Goal: Entertainment & Leisure: Consume media (video, audio)

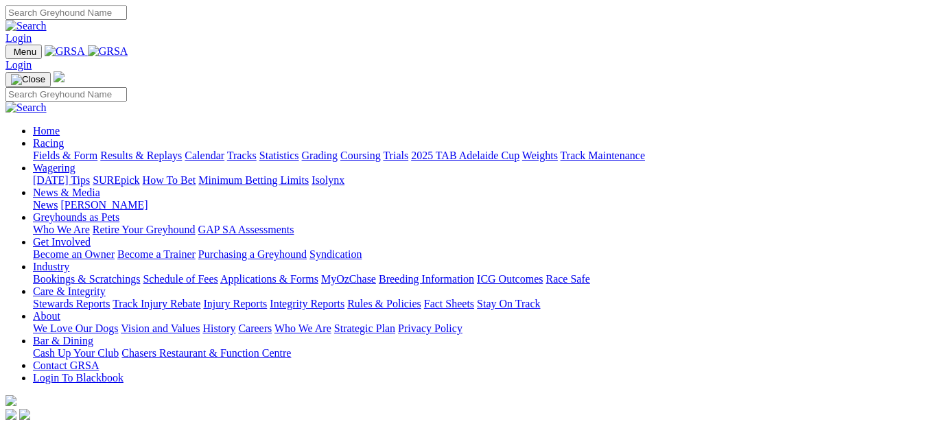
scroll to position [1167, 0]
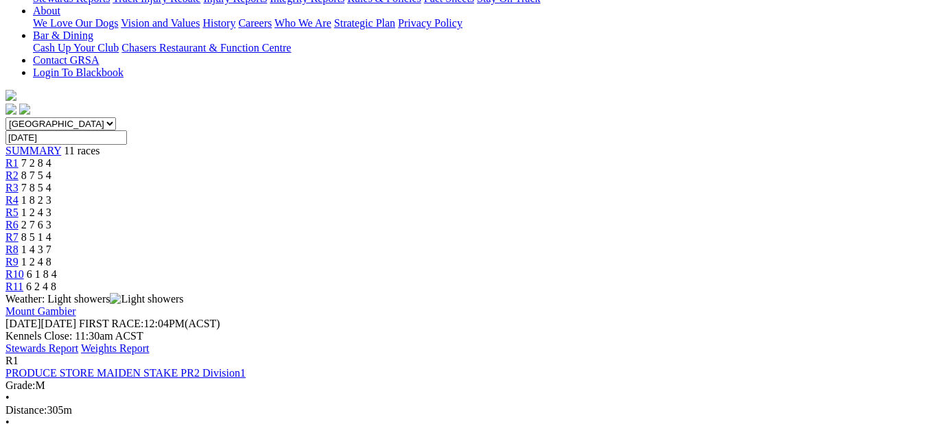
scroll to position [343, 0]
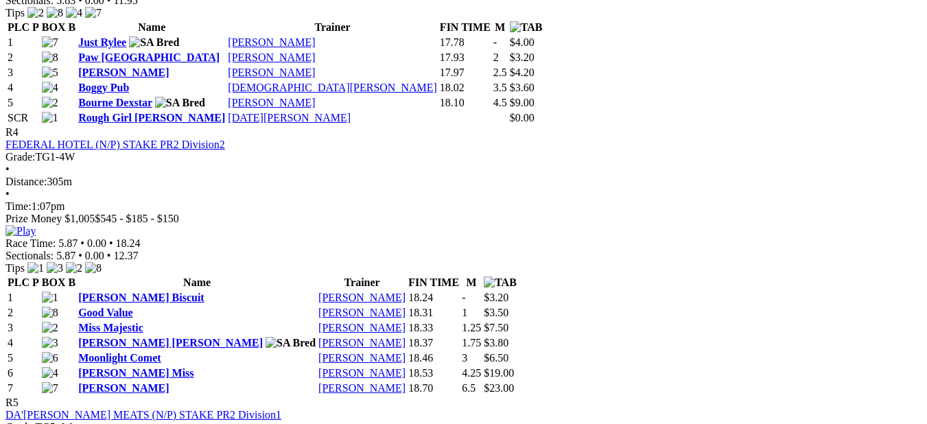
scroll to position [1304, 0]
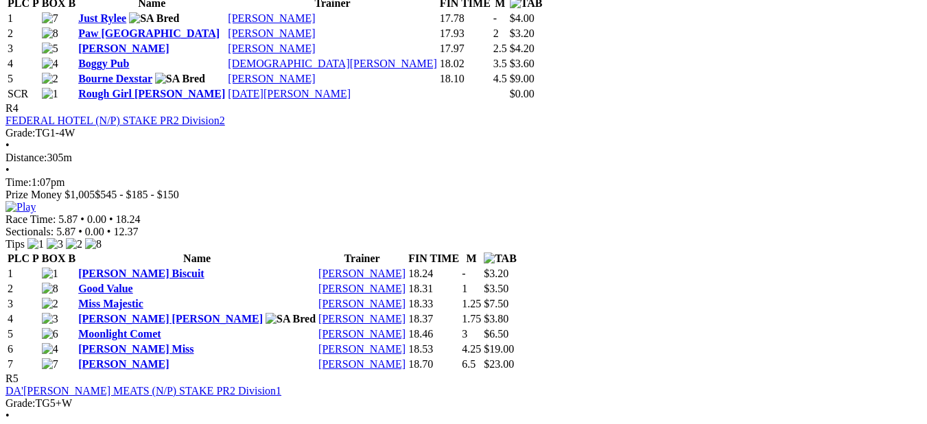
scroll to position [1373, 0]
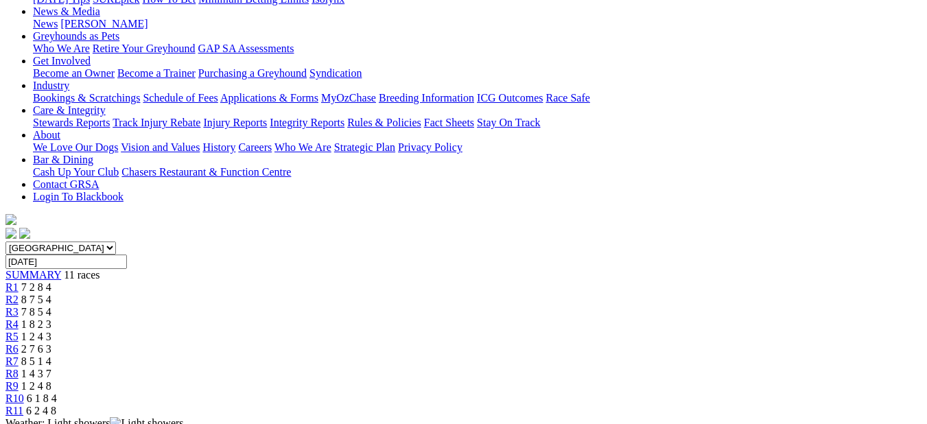
scroll to position [0, 0]
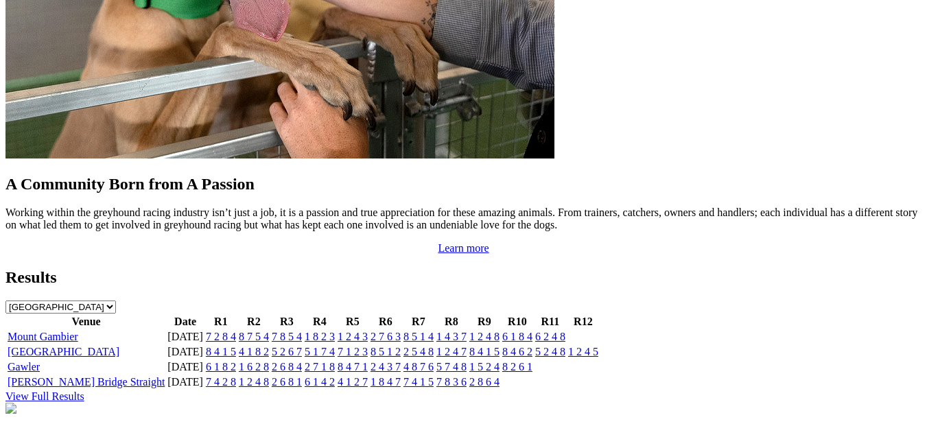
scroll to position [1304, 0]
click at [56, 346] on link "[GEOGRAPHIC_DATA]" at bounding box center [64, 352] width 112 height 12
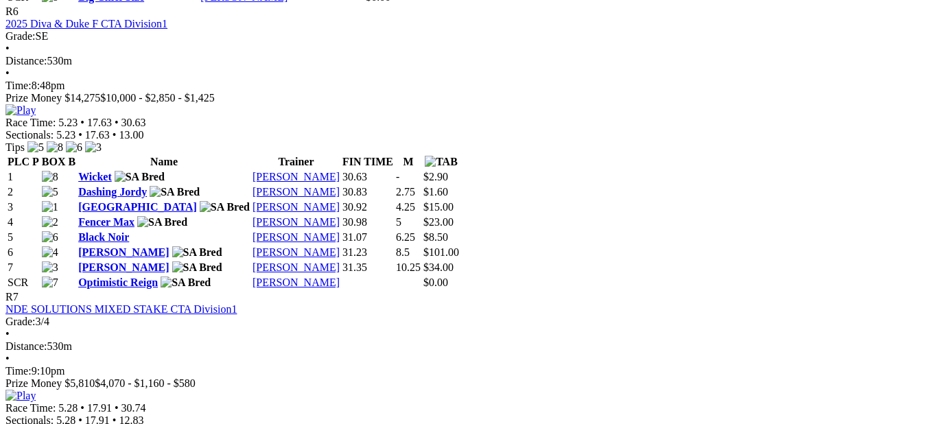
scroll to position [1990, 0]
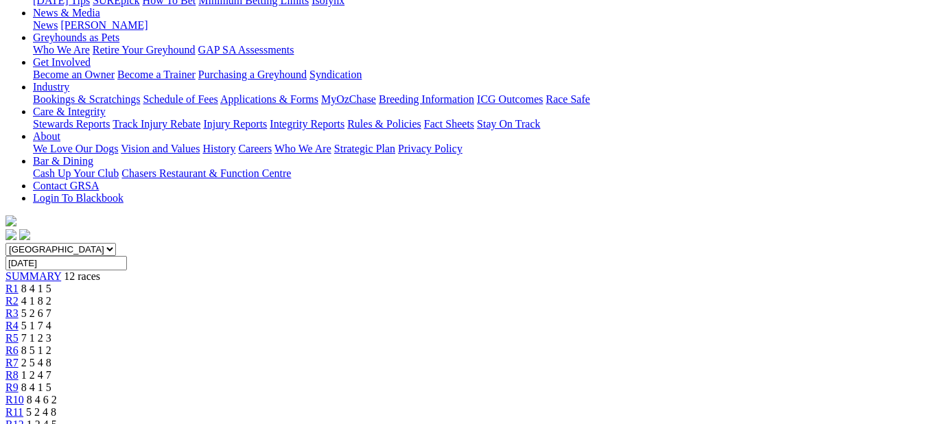
scroll to position [275, 0]
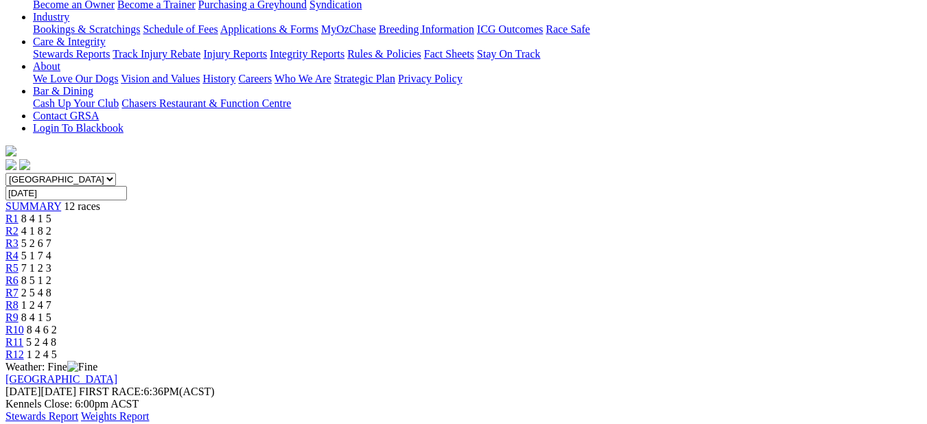
click at [78, 410] on link "Stewards Report" at bounding box center [41, 416] width 73 height 12
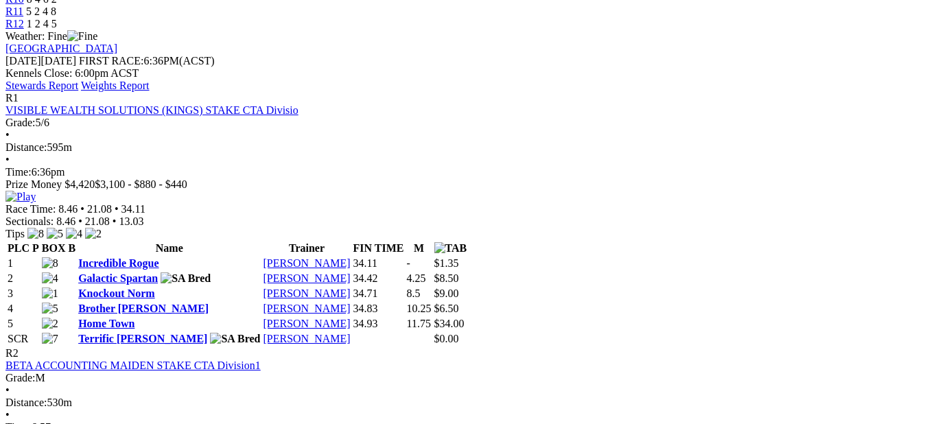
scroll to position [686, 0]
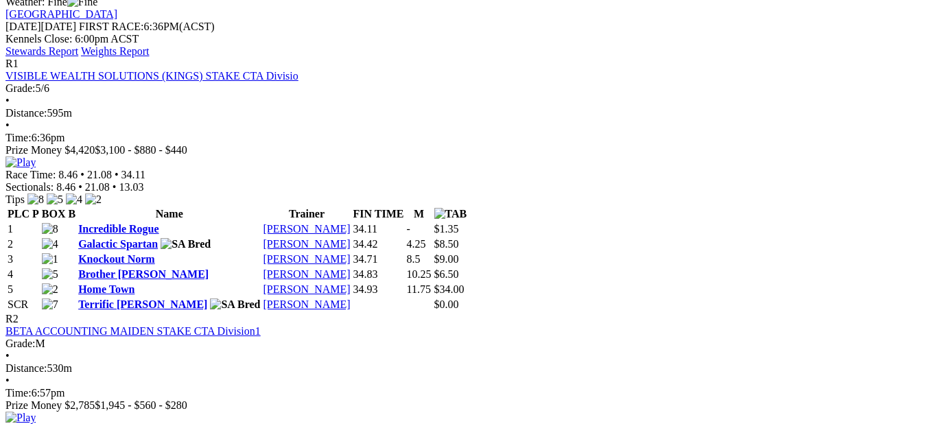
scroll to position [549, 0]
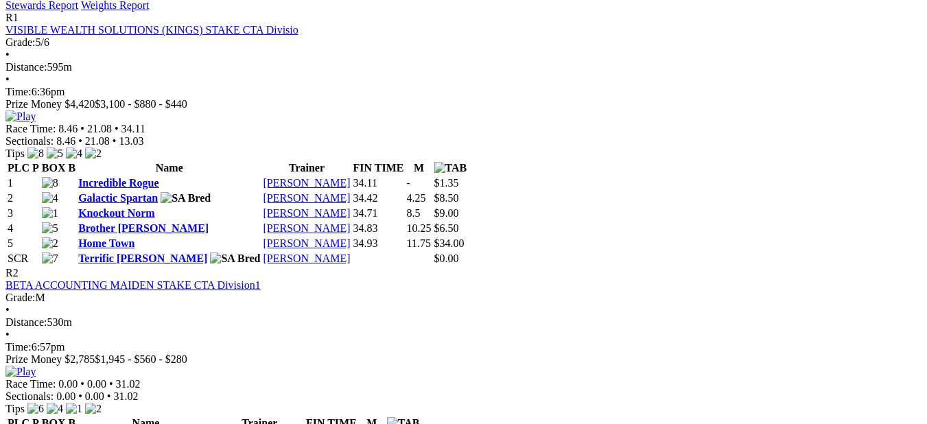
scroll to position [686, 0]
